Goal: Browse casually

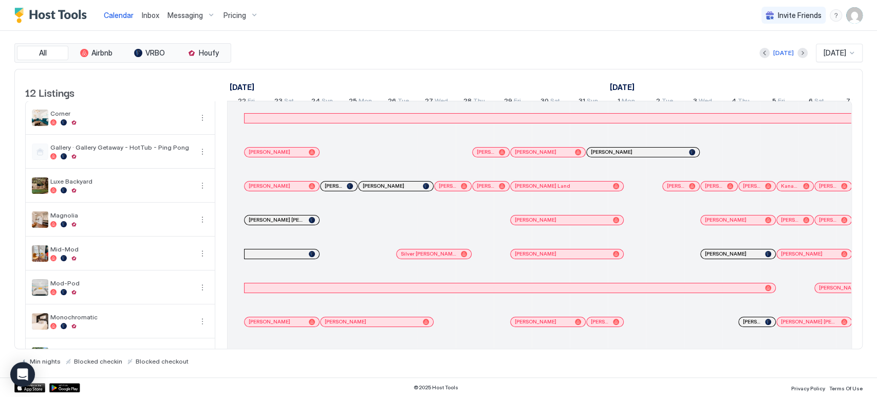
scroll to position [0, 719]
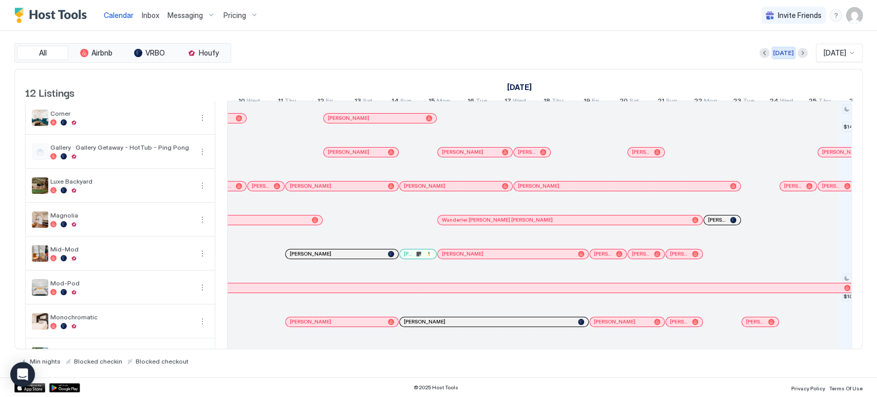
click at [773, 53] on div "[DATE]" at bounding box center [783, 52] width 21 height 9
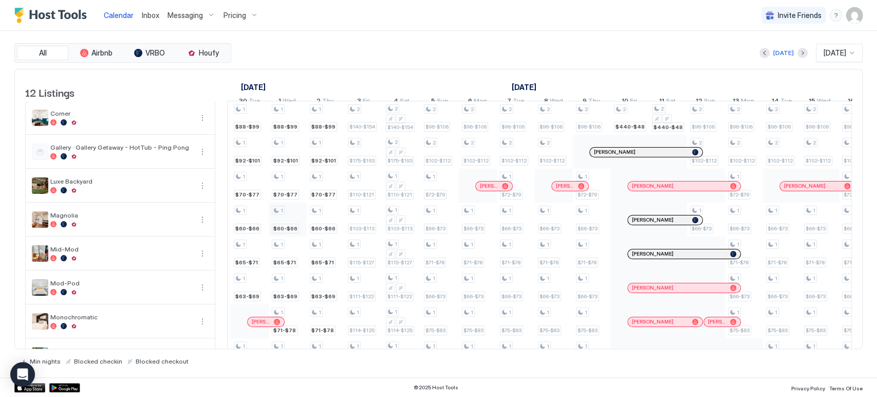
scroll to position [0, 571]
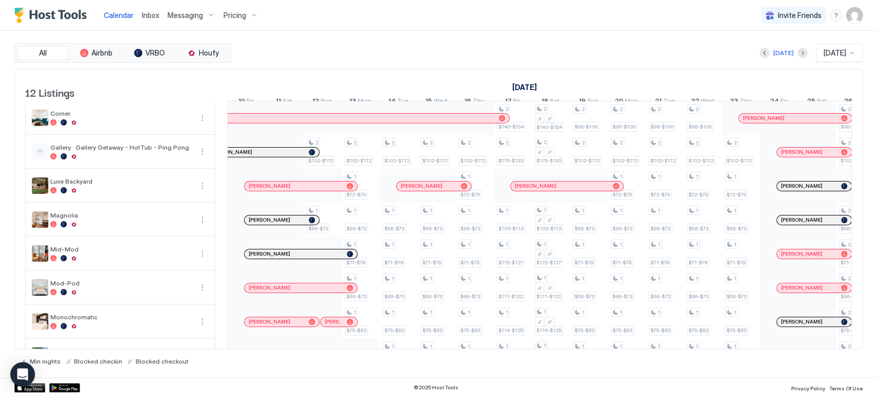
click at [0, 0] on div at bounding box center [0, 0] width 0 height 0
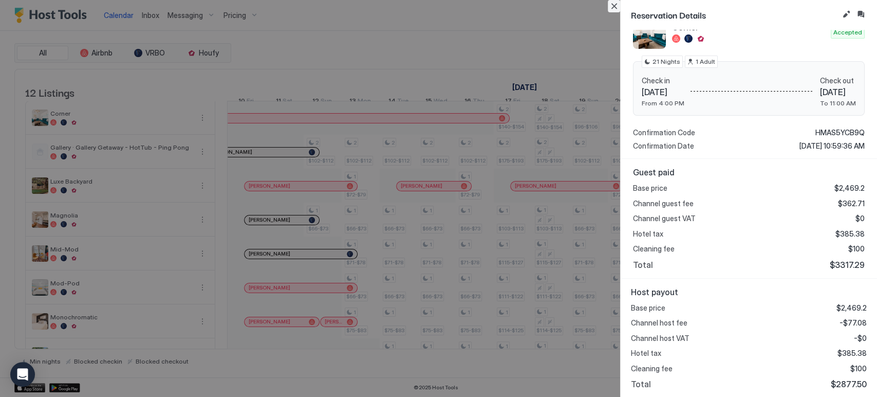
click at [610, 11] on button "Close" at bounding box center [614, 6] width 12 height 12
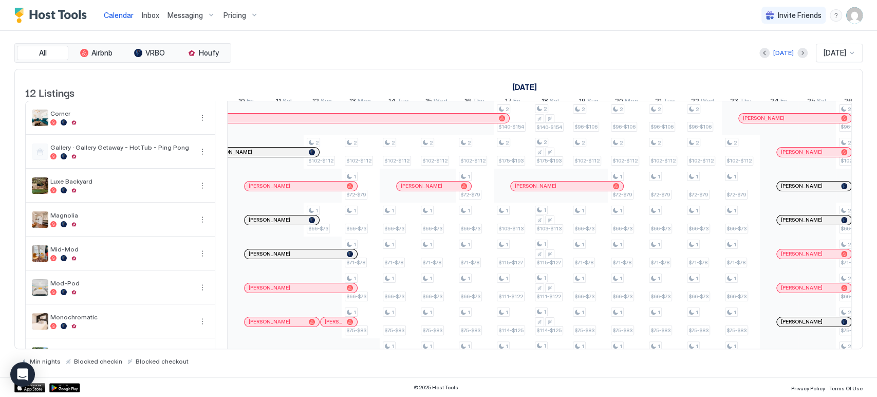
click at [751, 122] on div at bounding box center [751, 118] width 8 height 8
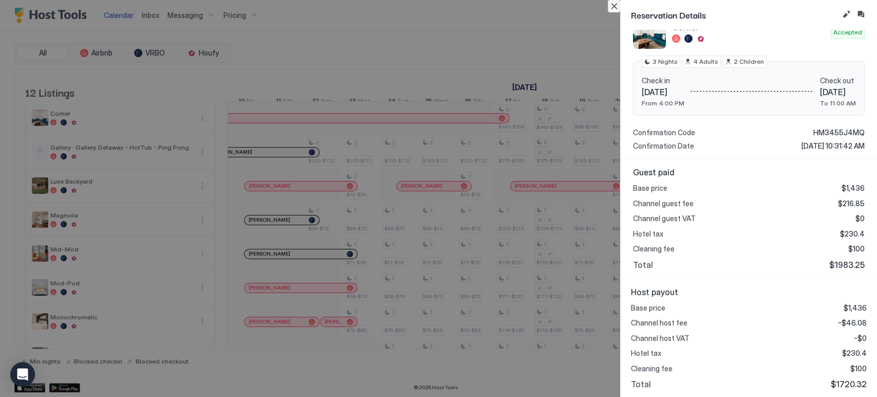
click at [611, 4] on button "Close" at bounding box center [614, 6] width 12 height 12
